Goal: Check status: Check status

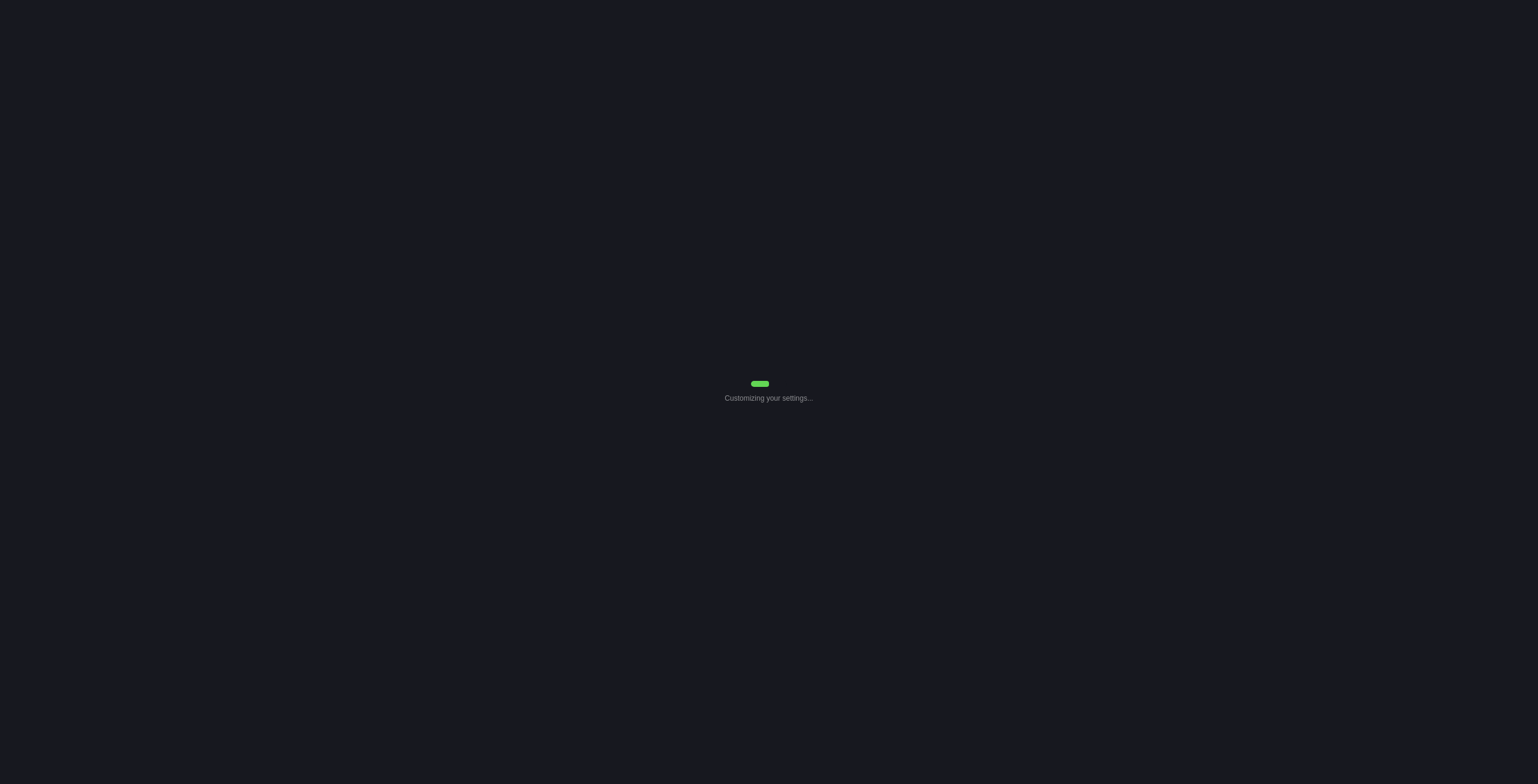
select select "7"
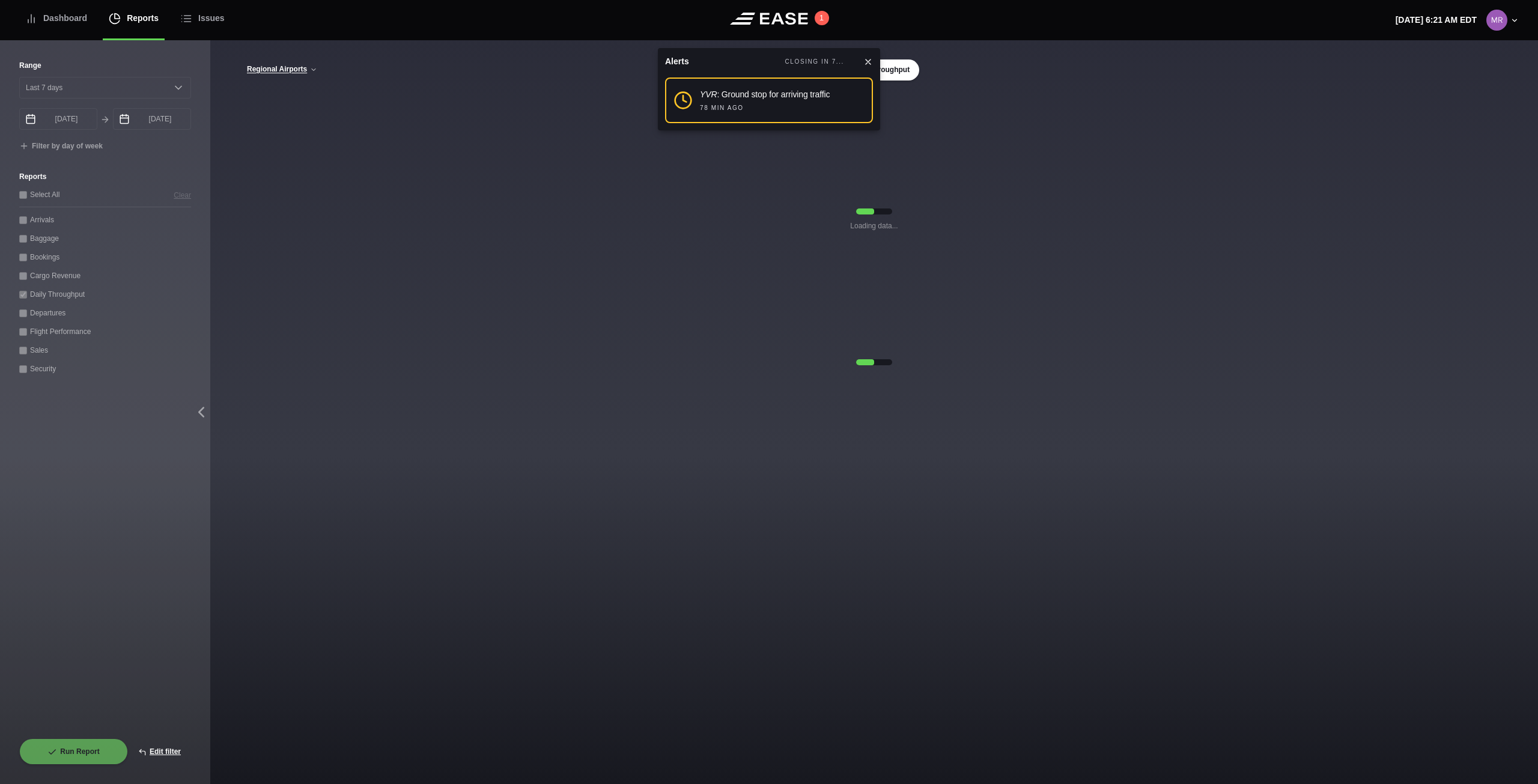
click at [869, 61] on icon at bounding box center [868, 62] width 5 height 5
